Goal: Task Accomplishment & Management: Manage account settings

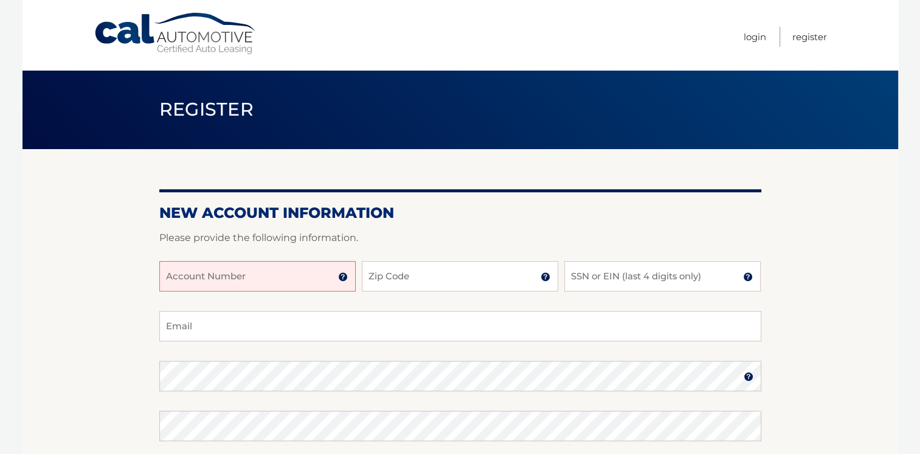
click at [193, 282] on input "Account Number" at bounding box center [257, 276] width 196 height 30
type input "44456016130"
click at [403, 274] on input "Zip Code" at bounding box center [460, 276] width 196 height 30
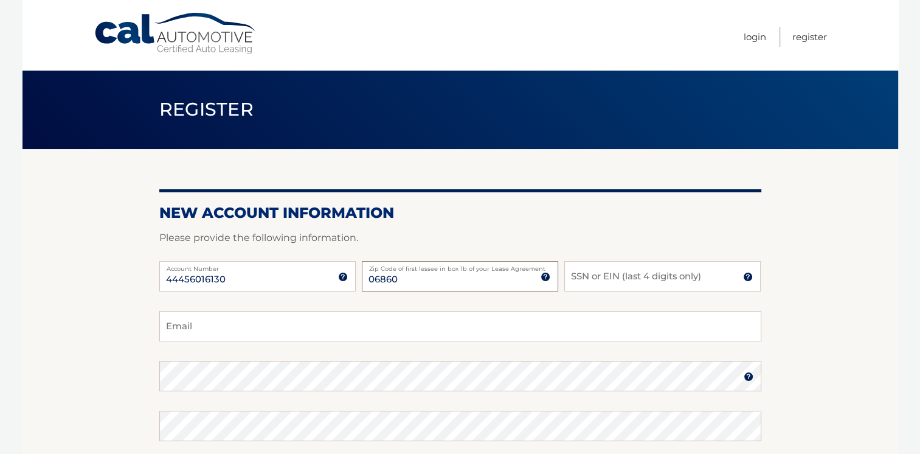
type input "06860"
click at [597, 281] on input "SSN or EIN (last 4 digits only)" at bounding box center [662, 276] width 196 height 30
type input "4574"
click at [251, 330] on input "Email" at bounding box center [460, 326] width 602 height 30
type input "mzwheezer@live.com"
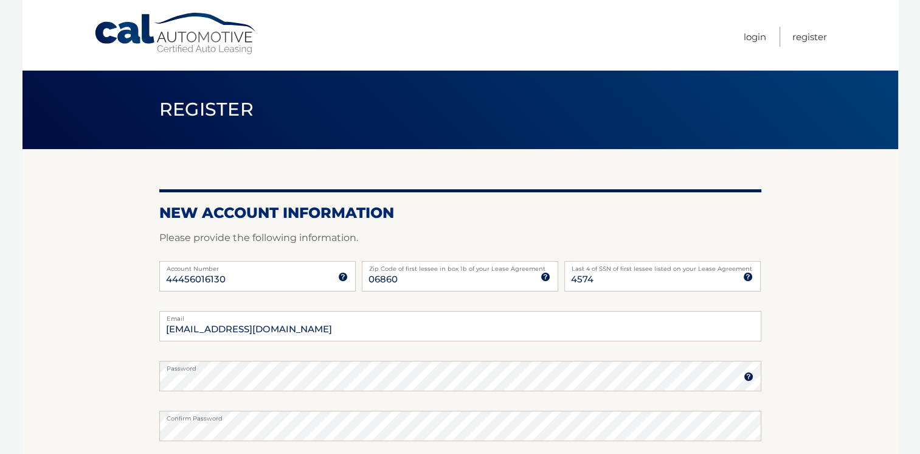
click at [803, 388] on section "New Account Information Please provide the following information. 44456016130 A…" at bounding box center [460, 386] width 876 height 475
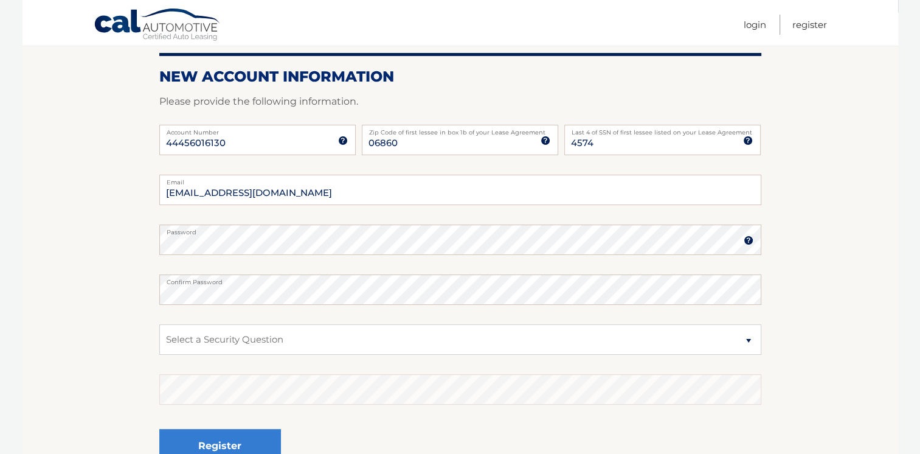
scroll to position [161, 0]
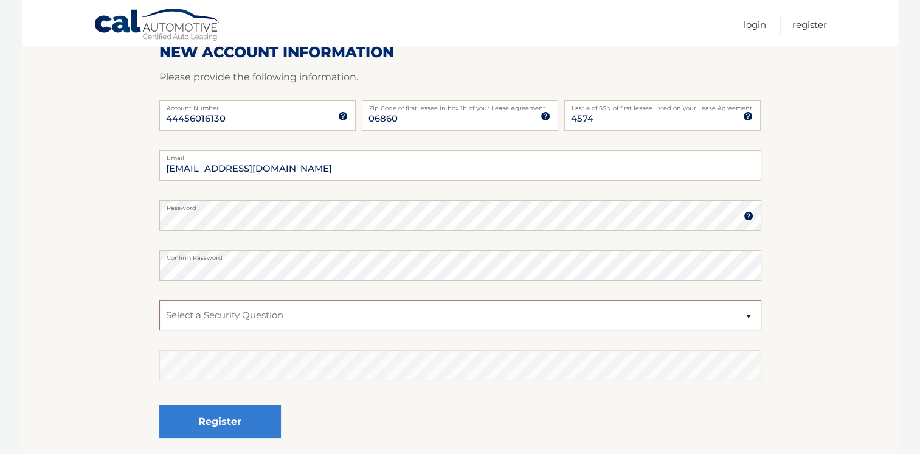
click at [747, 317] on select "Select a Security Question What was the name of your elementary school? What is…" at bounding box center [460, 315] width 602 height 30
select select "2"
click at [159, 300] on select "Select a Security Question What was the name of your elementary school? What is…" at bounding box center [460, 315] width 602 height 30
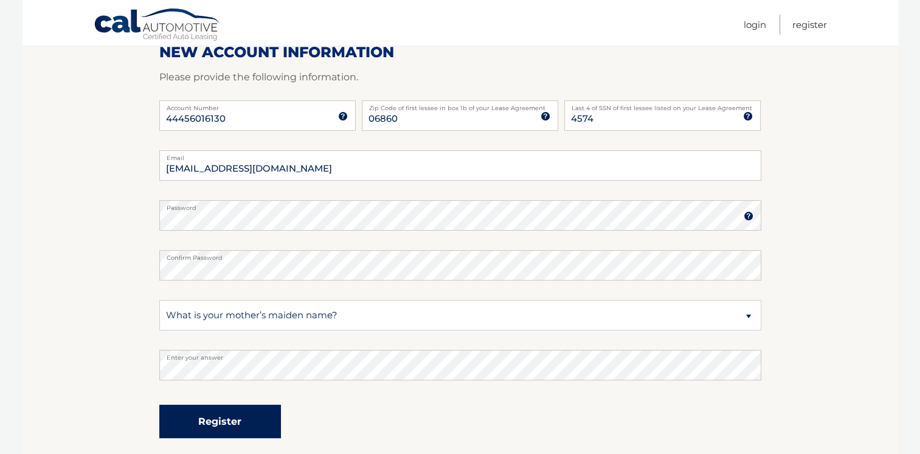
click at [244, 425] on button "Register" at bounding box center [220, 420] width 122 height 33
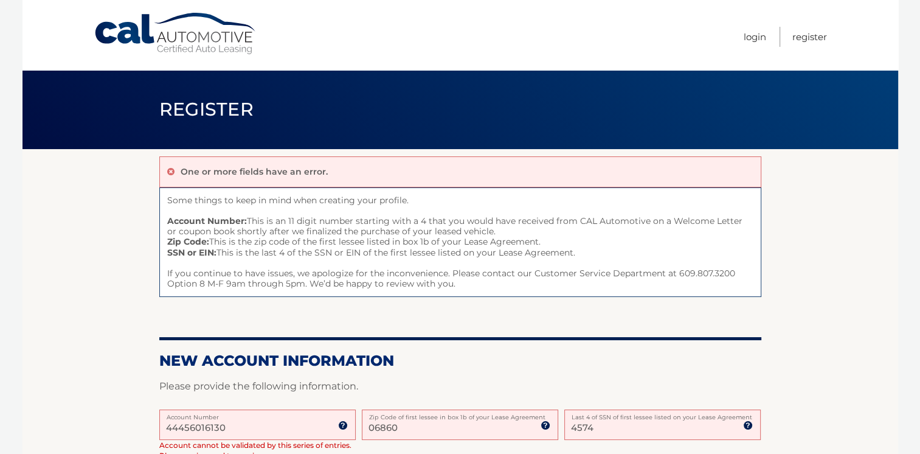
click at [411, 427] on input "06860" at bounding box center [460, 424] width 196 height 30
drag, startPoint x: 411, startPoint y: 427, endPoint x: 339, endPoint y: 421, distance: 72.0
click at [339, 421] on div "44456016130 Account Number 11 digit account number provided on your coupon book…" at bounding box center [460, 444] width 602 height 71
type input "08620"
click at [235, 429] on input "44456016130" at bounding box center [257, 424] width 196 height 30
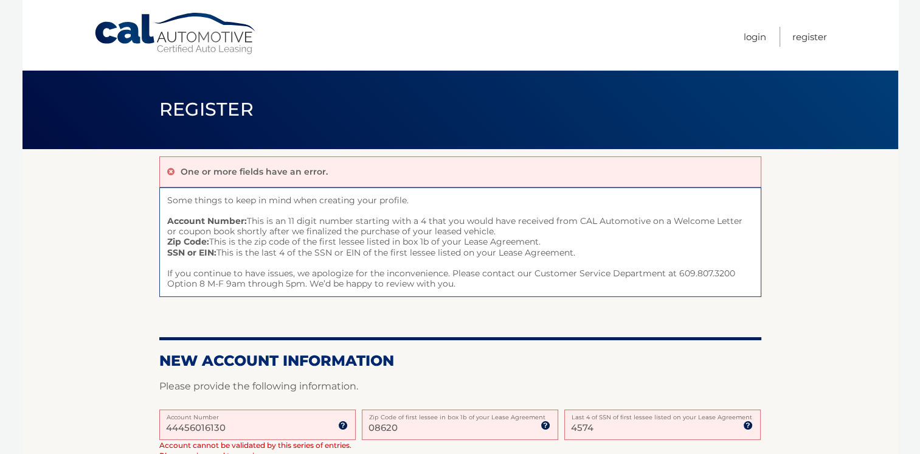
click at [444, 396] on div at bounding box center [460, 402] width 602 height 15
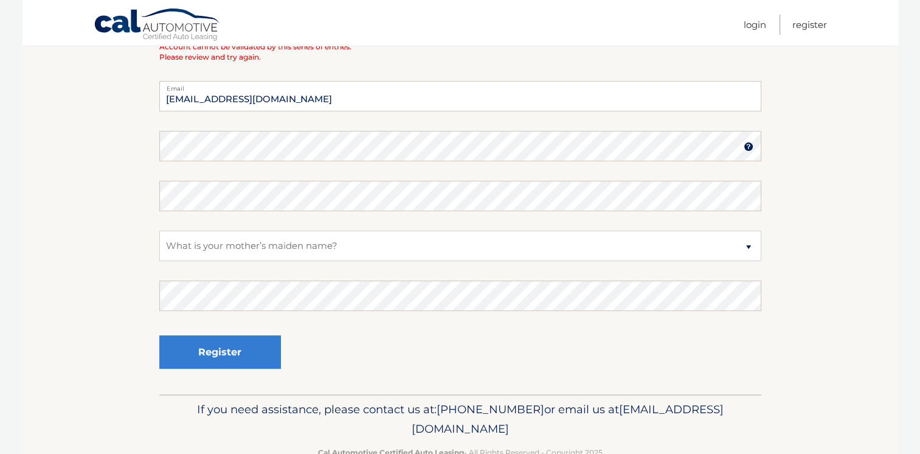
scroll to position [413, 0]
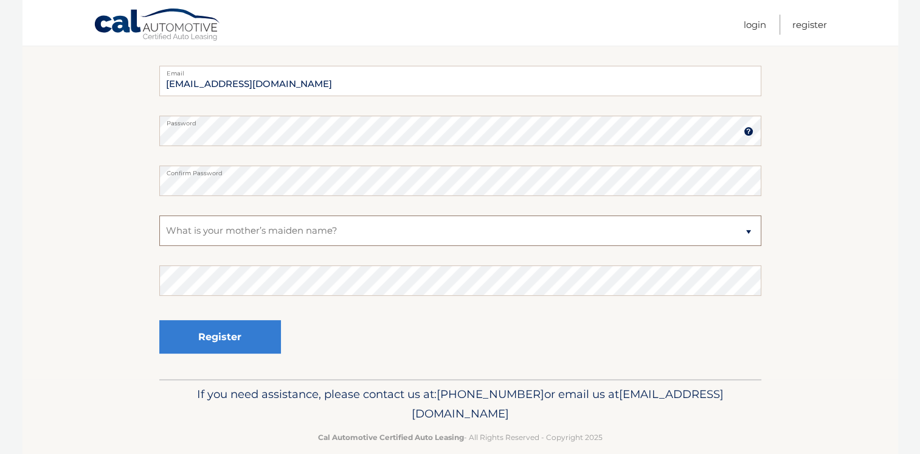
click at [224, 227] on select "Select a Security Question What was the name of your elementary school? What is…" at bounding box center [460, 230] width 602 height 30
click at [159, 215] on select "Select a Security Question What was the name of your elementary school? What is…" at bounding box center [460, 230] width 602 height 30
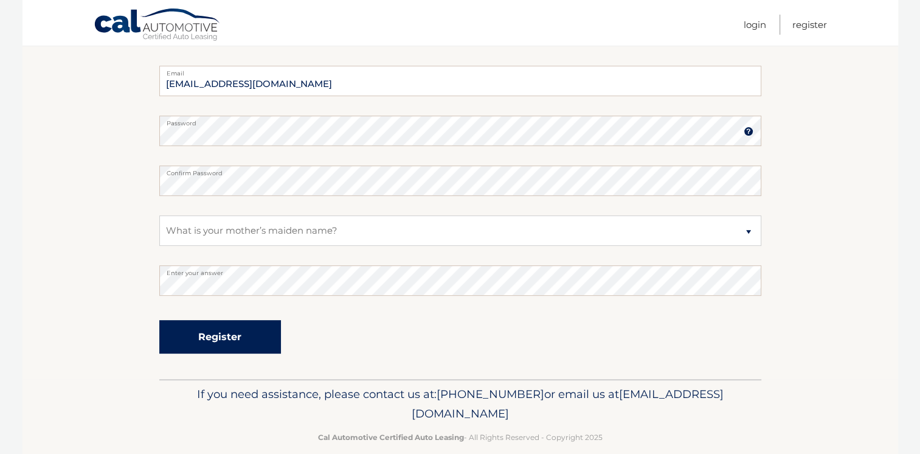
click at [246, 339] on button "Register" at bounding box center [220, 336] width 122 height 33
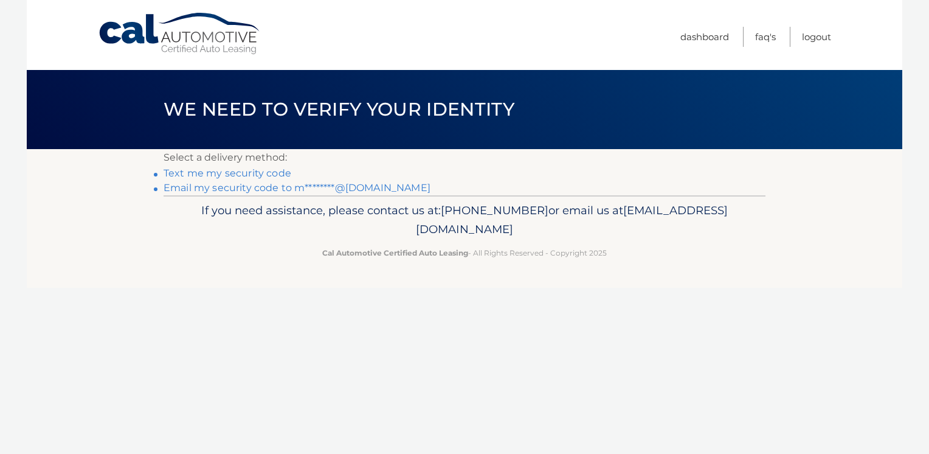
click at [227, 173] on link "Text me my security code" at bounding box center [228, 173] width 128 height 12
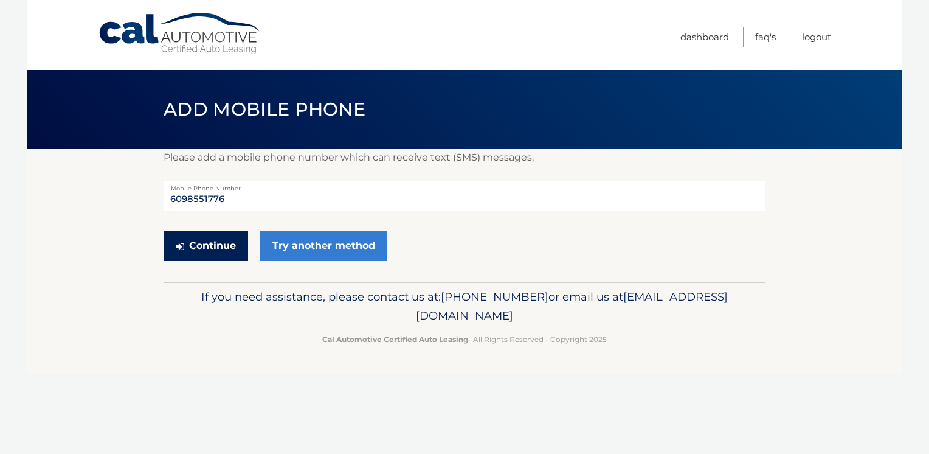
click at [196, 246] on button "Continue" at bounding box center [206, 245] width 85 height 30
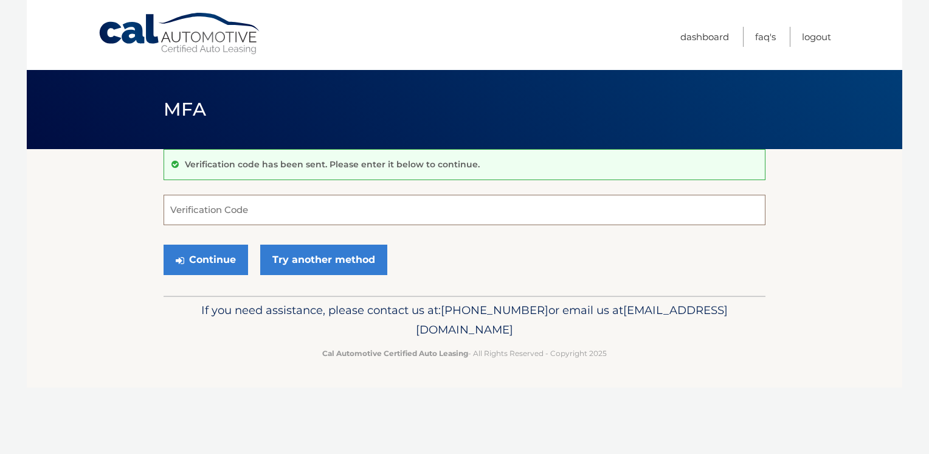
click at [182, 205] on input "Verification Code" at bounding box center [465, 210] width 602 height 30
type input "306583"
click at [218, 260] on button "Continue" at bounding box center [206, 259] width 85 height 30
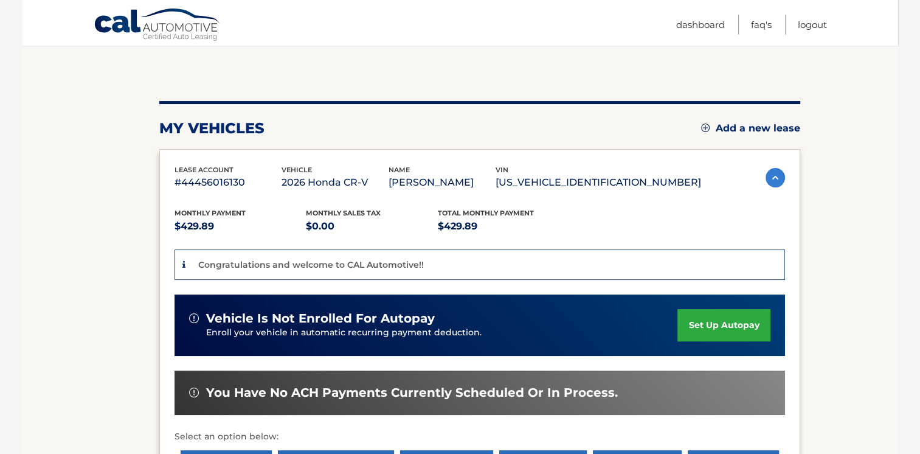
scroll to position [127, 0]
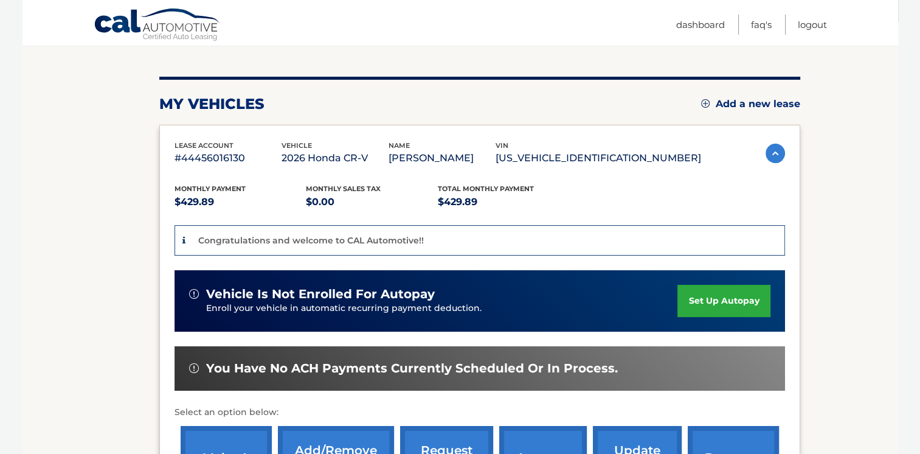
click at [715, 306] on link "set up autopay" at bounding box center [723, 301] width 92 height 32
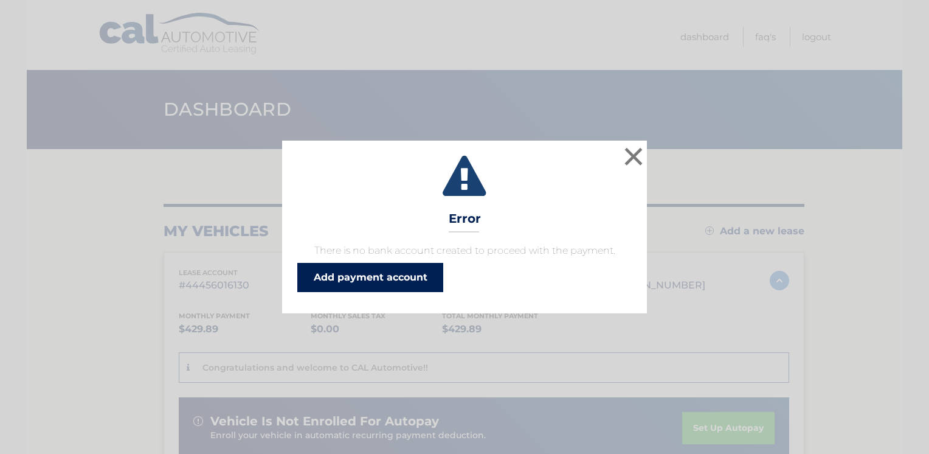
click at [375, 279] on link "Add payment account" at bounding box center [370, 277] width 146 height 29
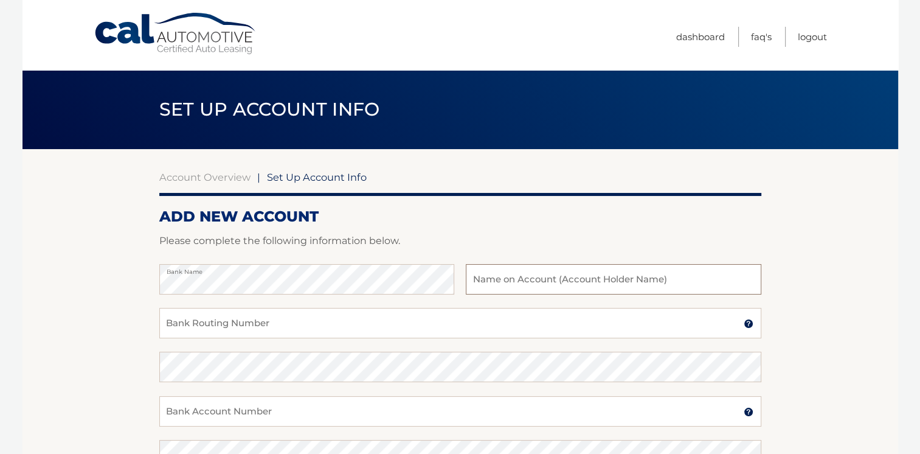
click at [496, 275] on input "text" at bounding box center [613, 279] width 295 height 30
type input "[PERSON_NAME]"
click at [386, 327] on input "Bank Routing Number" at bounding box center [460, 323] width 602 height 30
click at [237, 406] on input "Bank Account Number" at bounding box center [460, 411] width 602 height 30
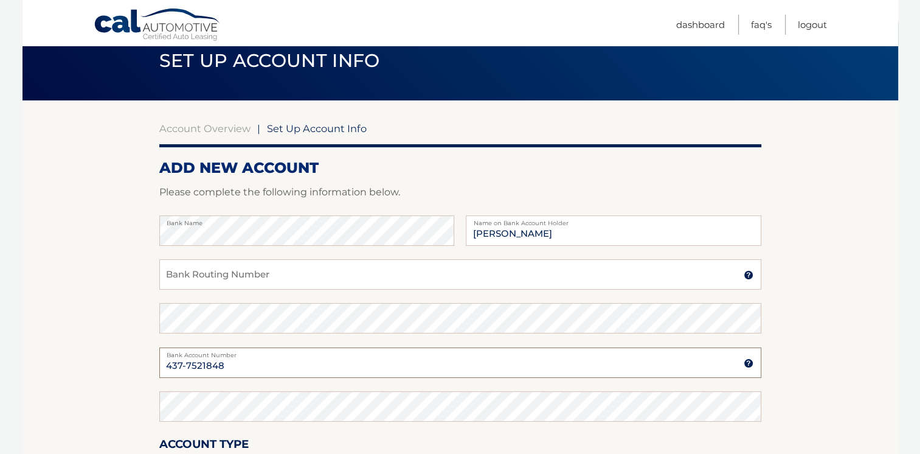
scroll to position [73, 0]
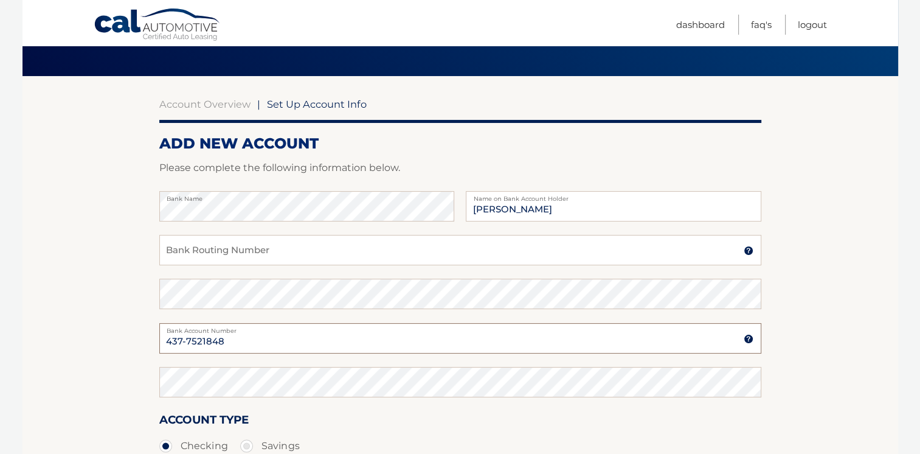
type input "437-7521848"
click at [199, 260] on input "Bank Routing Number" at bounding box center [460, 250] width 602 height 30
type input "031201360"
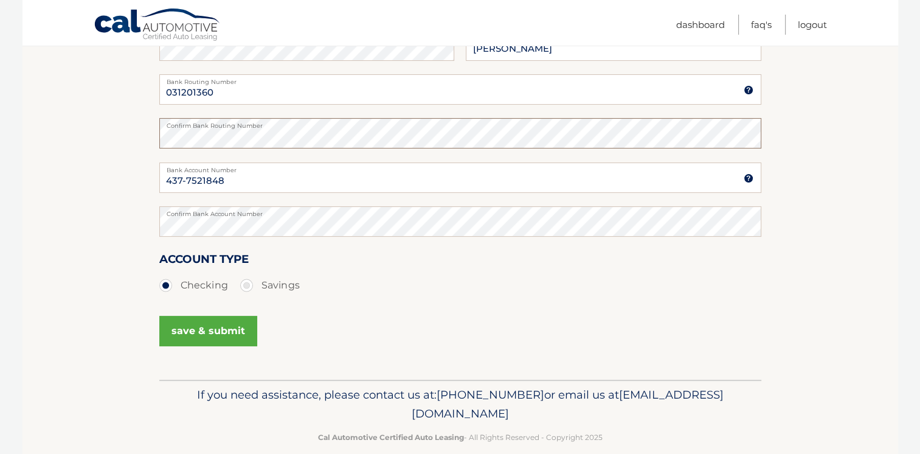
scroll to position [249, 0]
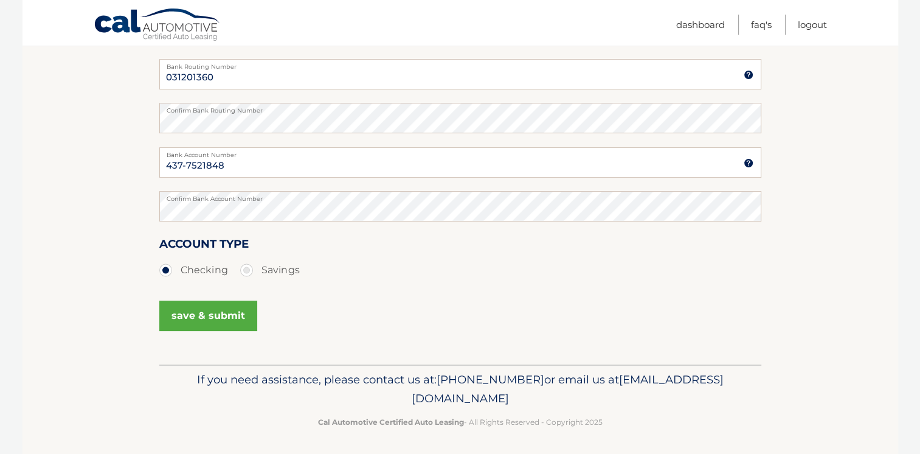
click at [213, 320] on button "save & submit" at bounding box center [208, 315] width 98 height 30
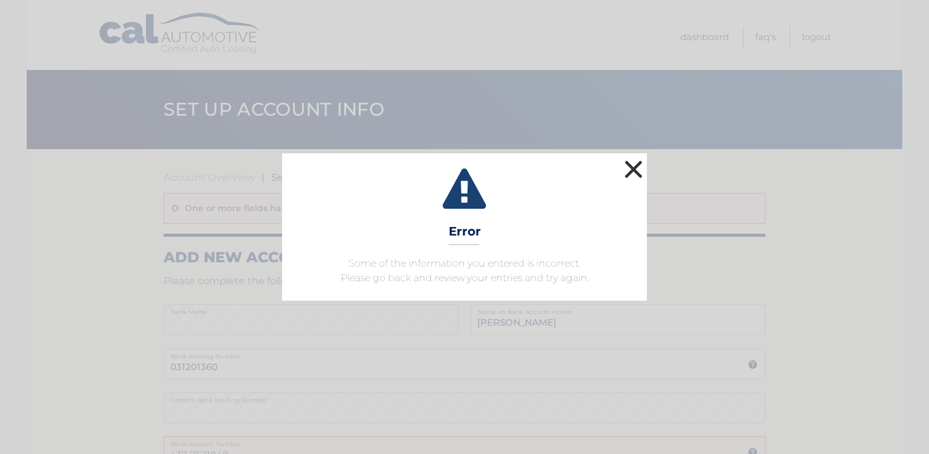
click at [637, 169] on button "×" at bounding box center [633, 169] width 24 height 24
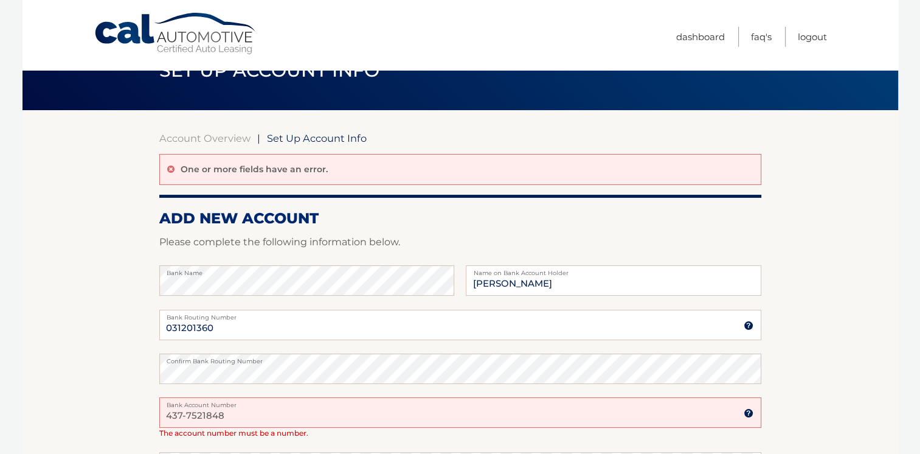
scroll to position [115, 0]
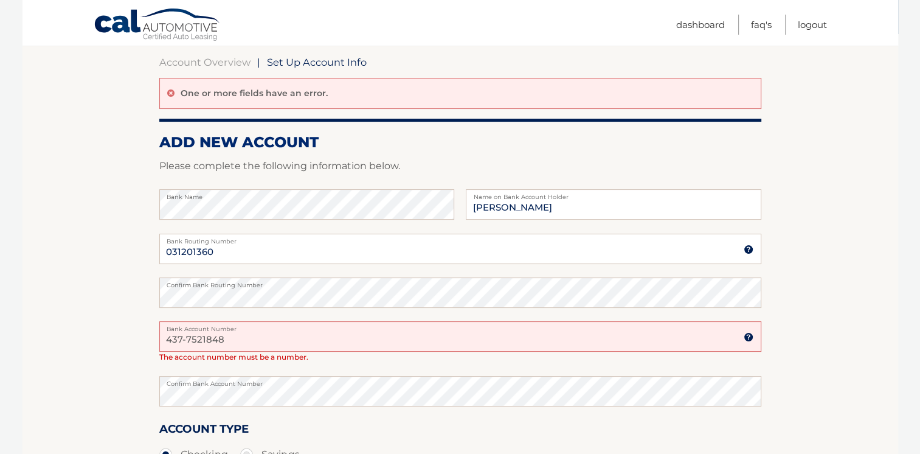
click at [188, 339] on input "437-7521848" at bounding box center [460, 336] width 602 height 30
type input "4377521848"
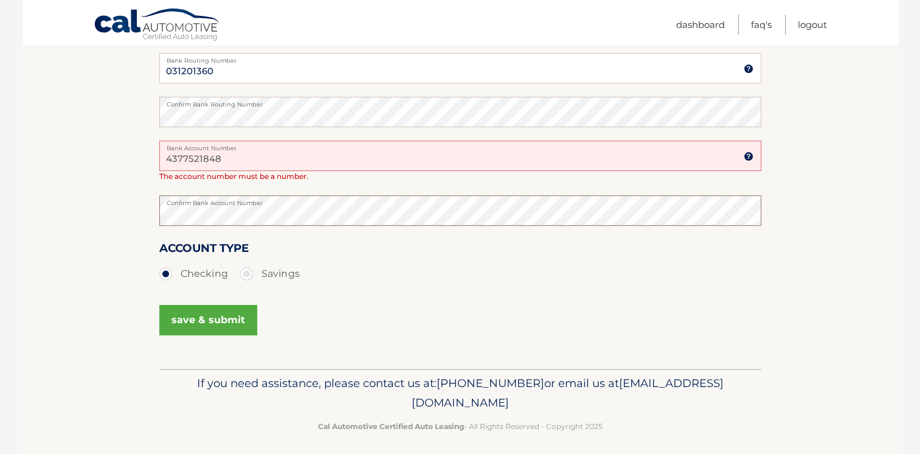
scroll to position [302, 0]
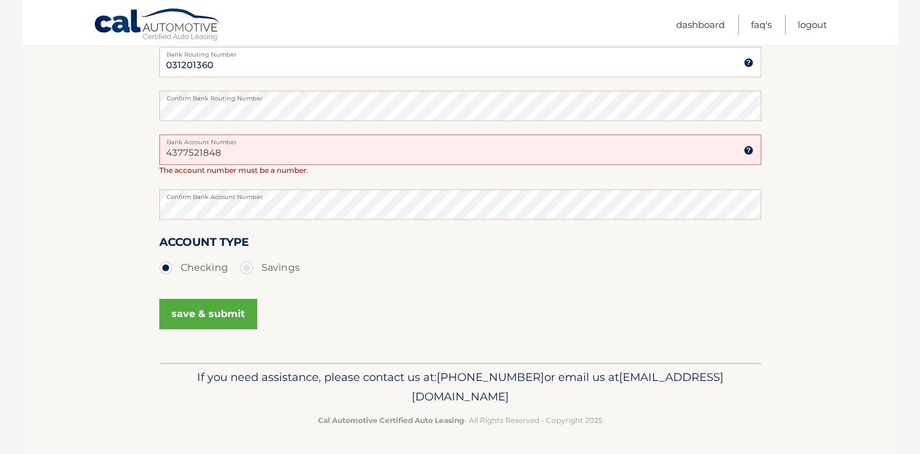
click at [191, 315] on button "save & submit" at bounding box center [208, 314] width 98 height 30
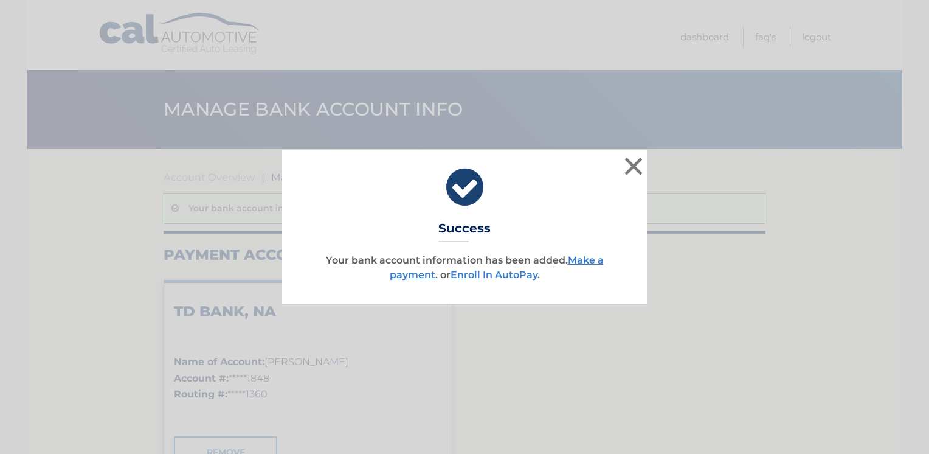
click at [490, 274] on link "Enroll In AutoPay" at bounding box center [494, 275] width 87 height 12
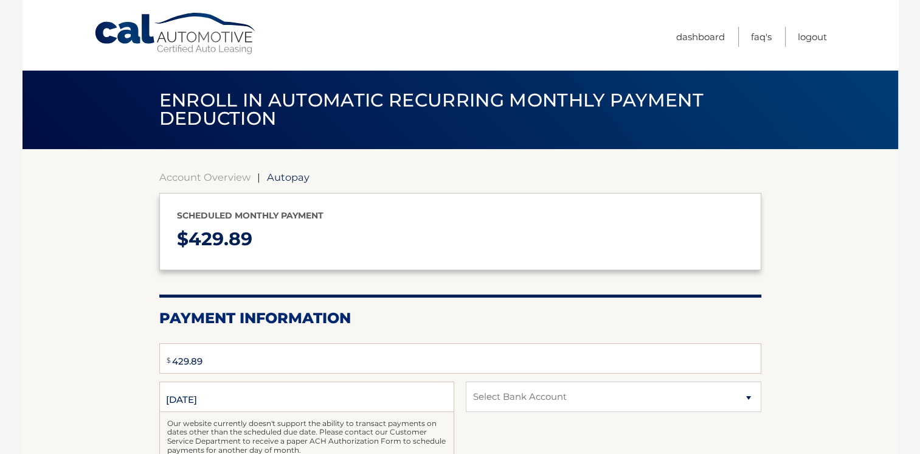
select select "ZTdhOGIzNjctOTFlZi00YTQ3LWJiNGEtNTc3ZTgyMDBjYWUw"
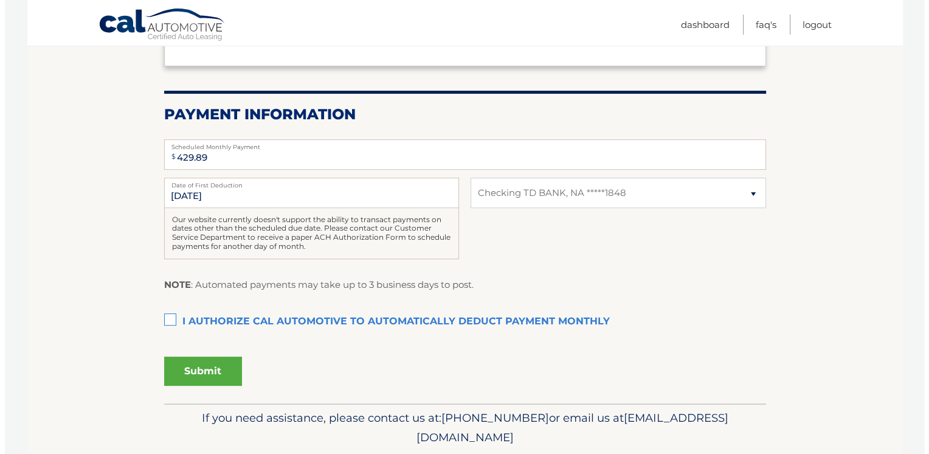
scroll to position [203, 0]
click at [164, 322] on label "I authorize cal automotive to automatically deduct payment monthly This checkbo…" at bounding box center [460, 322] width 602 height 24
click at [0, 0] on input "I authorize cal automotive to automatically deduct payment monthly This checkbo…" at bounding box center [0, 0] width 0 height 0
click at [186, 379] on button "Submit" at bounding box center [198, 371] width 78 height 29
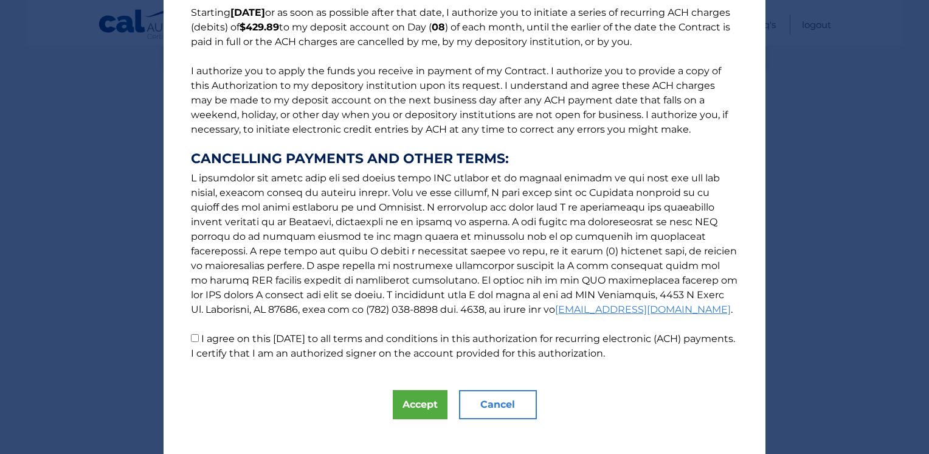
scroll to position [103, 0]
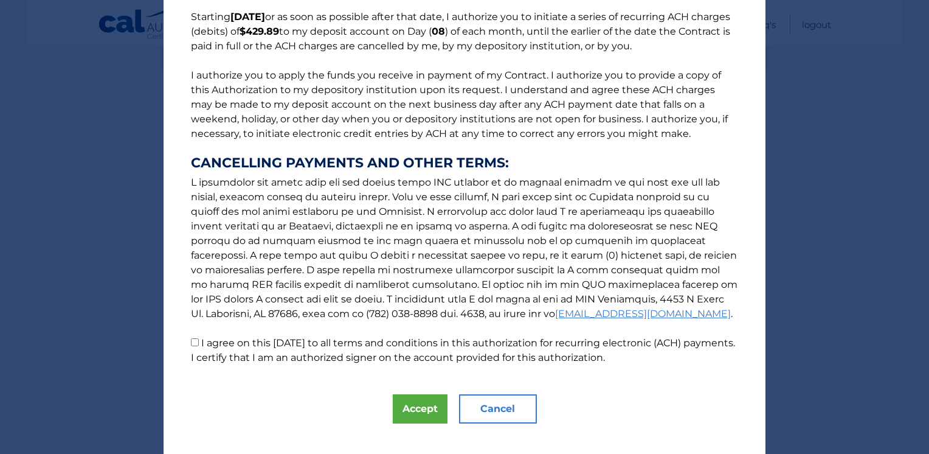
click at [191, 341] on input "I agree on this 10/01/2025 to all terms and conditions in this authorization fo…" at bounding box center [195, 342] width 8 height 8
checkbox input "true"
click at [420, 405] on button "Accept" at bounding box center [420, 408] width 55 height 29
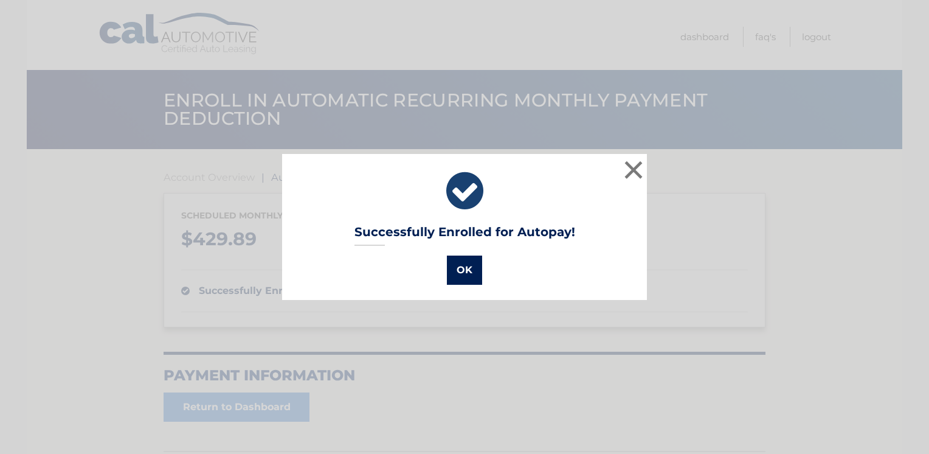
click at [459, 271] on button "OK" at bounding box center [464, 269] width 35 height 29
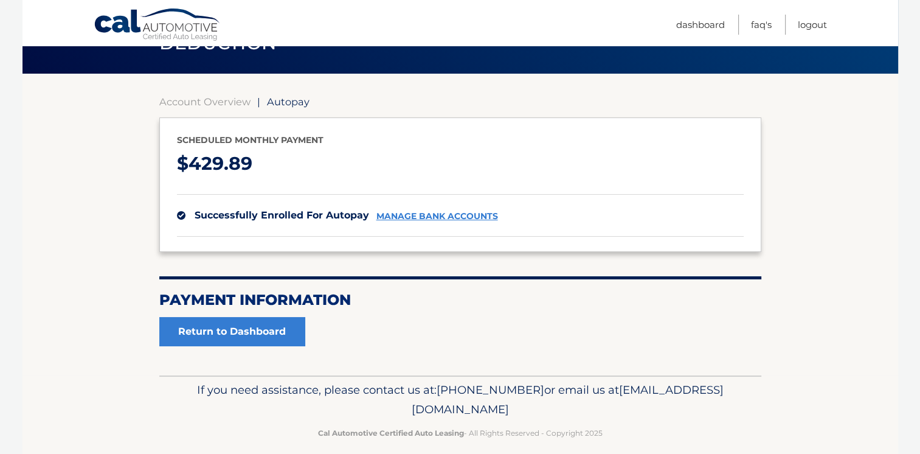
scroll to position [88, 0]
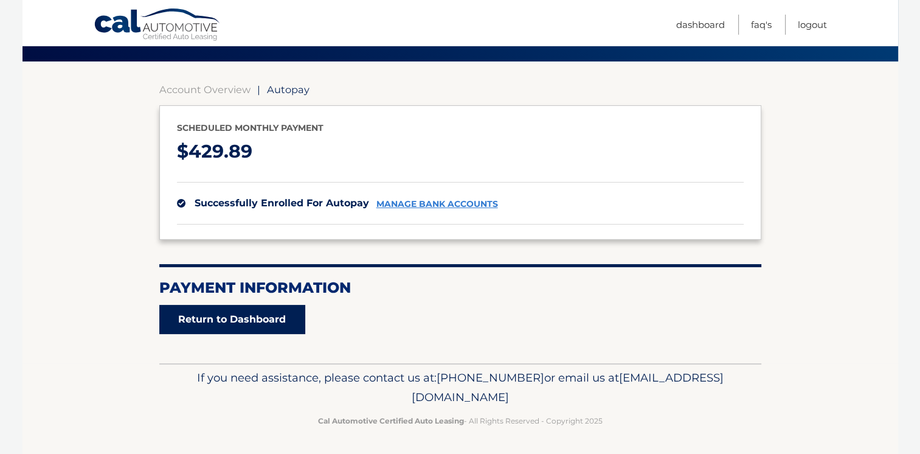
click at [215, 321] on link "Return to Dashboard" at bounding box center [232, 319] width 146 height 29
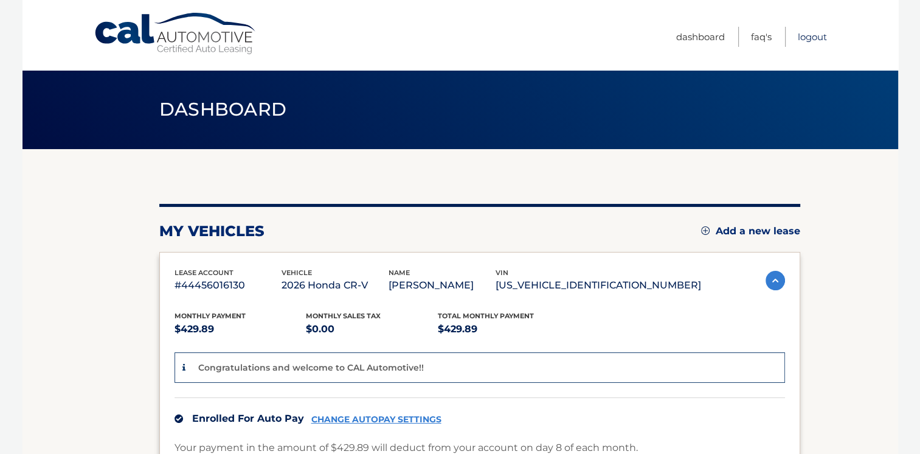
click at [814, 38] on link "Logout" at bounding box center [812, 37] width 29 height 20
